Goal: Transaction & Acquisition: Download file/media

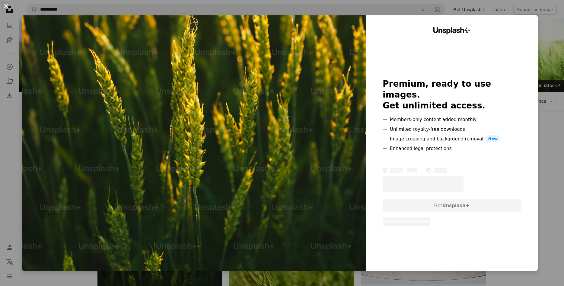
scroll to position [123, 0]
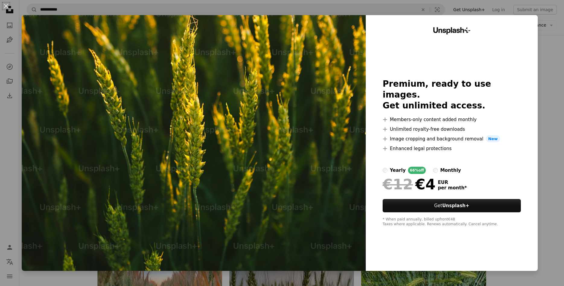
click at [564, 107] on div "An X shape Unsplash+ Premium, ready to use images. Get unlimited access. A plus…" at bounding box center [282, 143] width 564 height 286
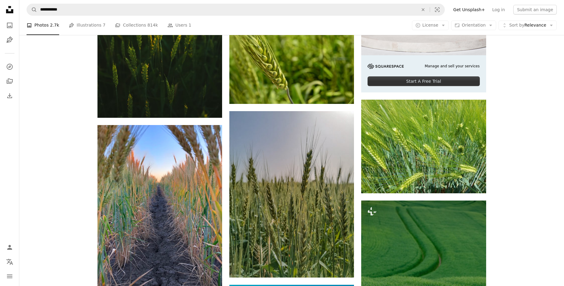
scroll to position [246, 0]
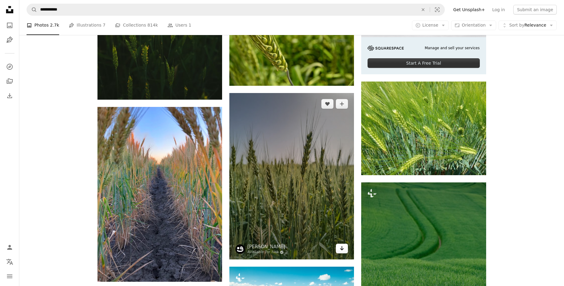
click at [342, 249] on icon "Download" at bounding box center [342, 248] width 4 height 4
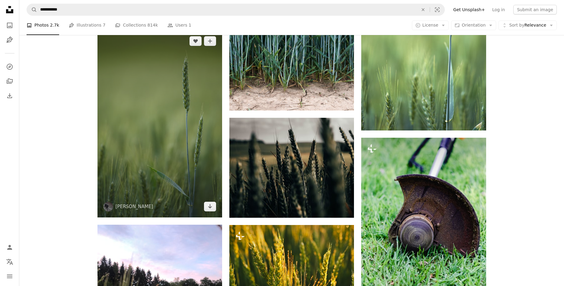
scroll to position [647, 0]
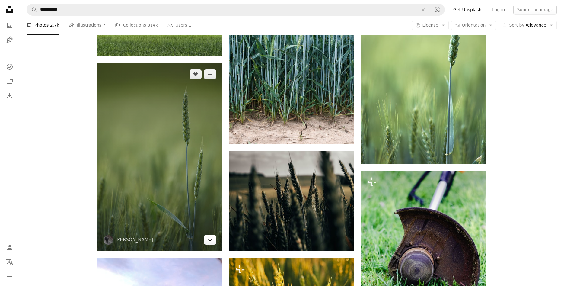
click at [210, 239] on icon "Arrow pointing down" at bounding box center [210, 239] width 5 height 7
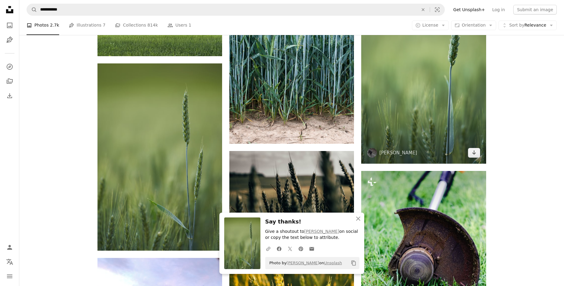
click at [458, 9] on nav "**********" at bounding box center [291, 9] width 545 height 19
click at [474, 153] on icon "Arrow pointing down" at bounding box center [474, 152] width 5 height 7
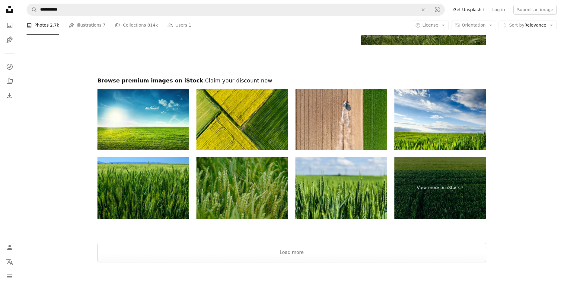
scroll to position [1278, 0]
